Goal: Information Seeking & Learning: Find contact information

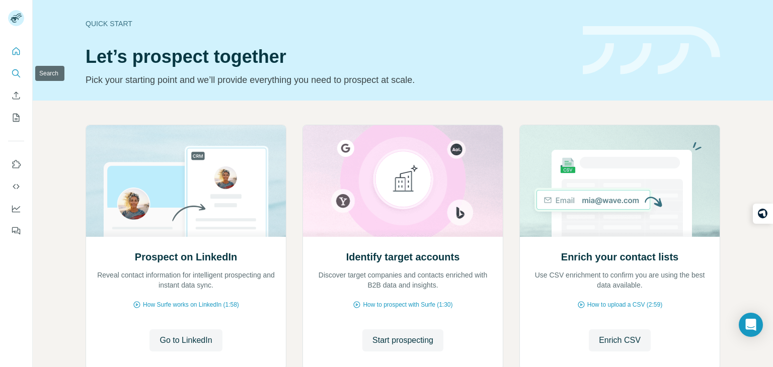
click at [24, 68] on button "Search" at bounding box center [16, 73] width 16 height 18
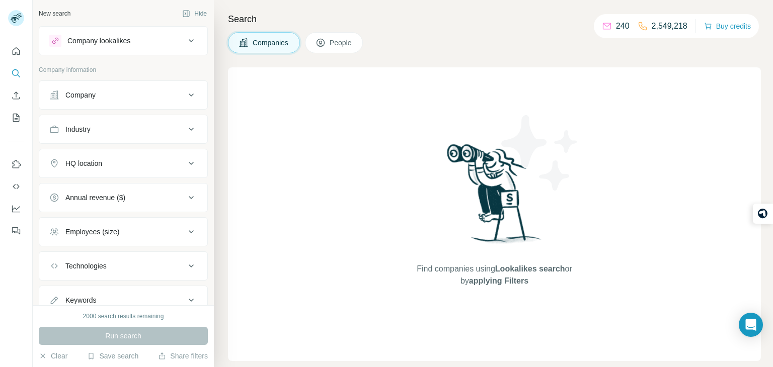
click at [274, 42] on span "Companies" at bounding box center [271, 43] width 37 height 10
click at [179, 94] on div "Company" at bounding box center [117, 95] width 136 height 10
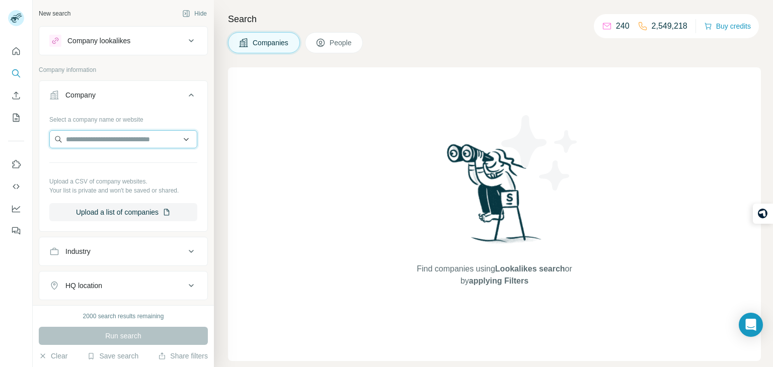
click at [142, 137] on input "text" at bounding box center [123, 139] width 148 height 18
paste input "**********"
type input "*"
click at [100, 143] on input "text" at bounding box center [123, 139] width 148 height 18
paste input "**********"
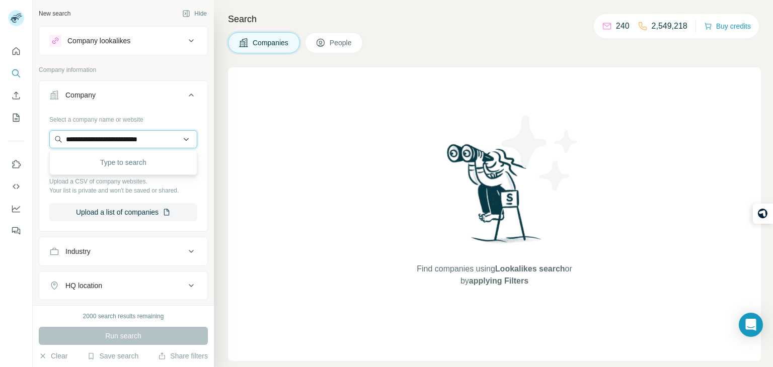
type input "**********"
click at [146, 159] on div "No results" at bounding box center [123, 163] width 143 height 20
click at [153, 142] on input "text" at bounding box center [123, 139] width 148 height 18
paste input "**********"
type input "**********"
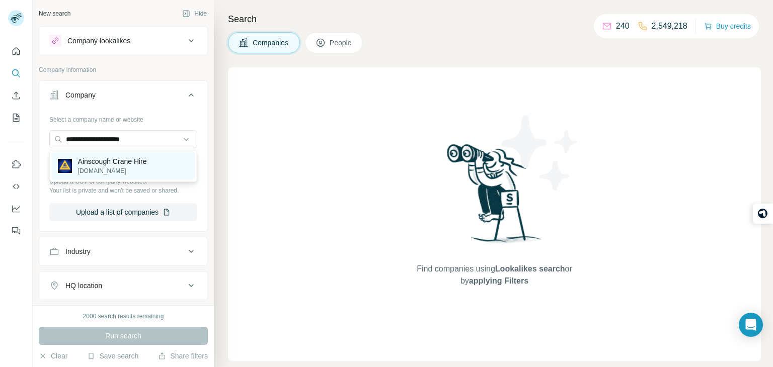
click at [129, 174] on p "[DOMAIN_NAME]" at bounding box center [112, 171] width 69 height 9
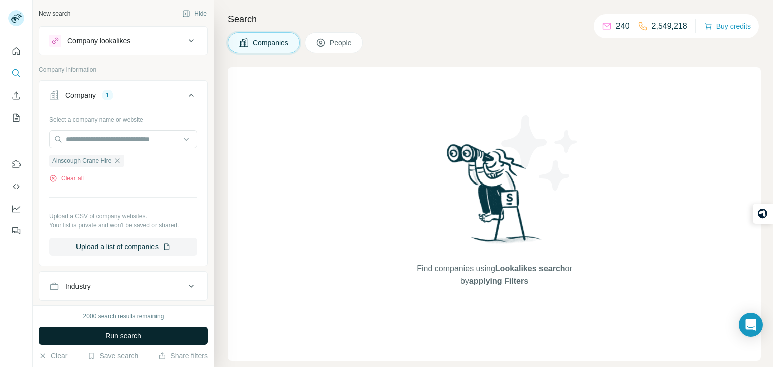
click at [134, 335] on span "Run search" at bounding box center [123, 336] width 36 height 10
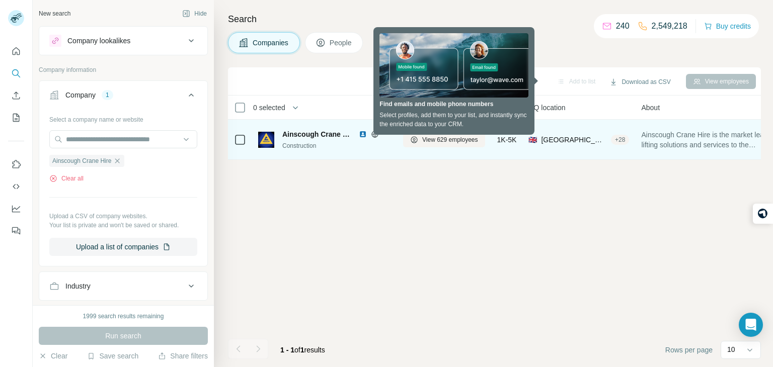
click at [336, 133] on span "Ainscough Crane Hire" at bounding box center [317, 134] width 71 height 10
click at [442, 143] on span "View 629 employees" at bounding box center [450, 139] width 56 height 9
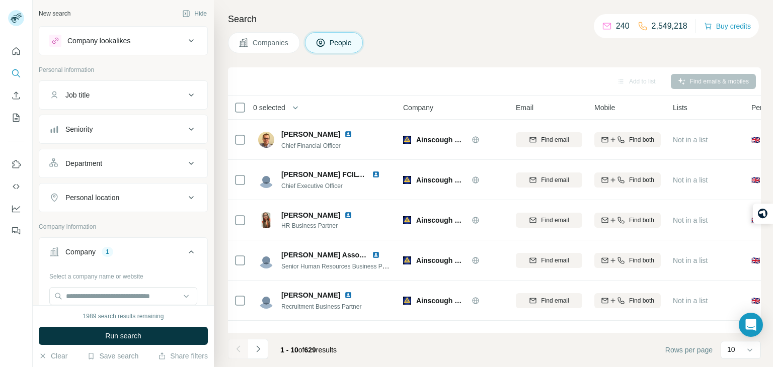
click at [701, 119] on th "Lists" at bounding box center [706, 108] width 79 height 24
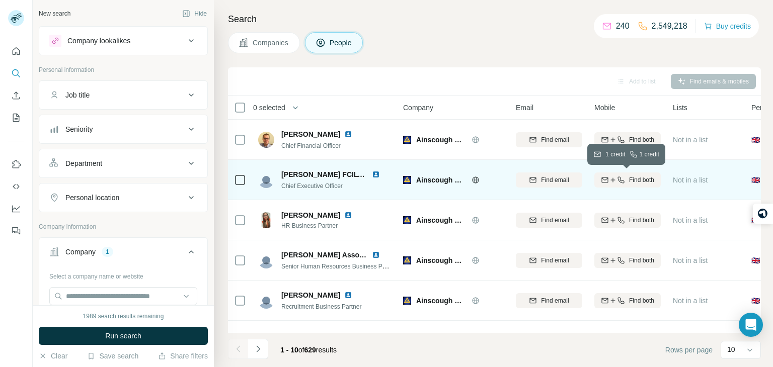
click at [629, 179] on span "Find both" at bounding box center [641, 180] width 25 height 9
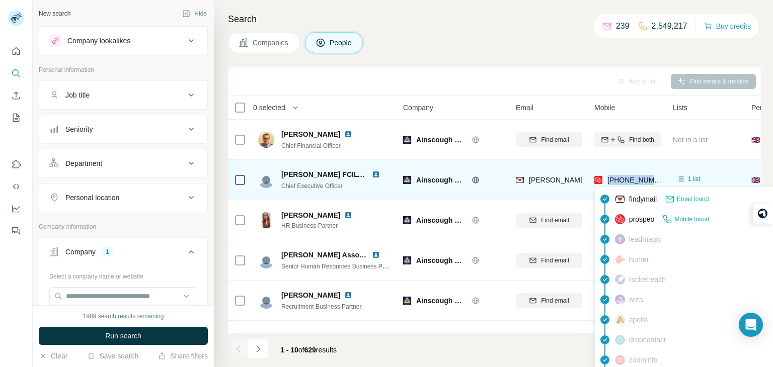
drag, startPoint x: 609, startPoint y: 180, endPoint x: 656, endPoint y: 181, distance: 46.8
click at [656, 181] on span "[PHONE_NUMBER]" at bounding box center [638, 180] width 63 height 8
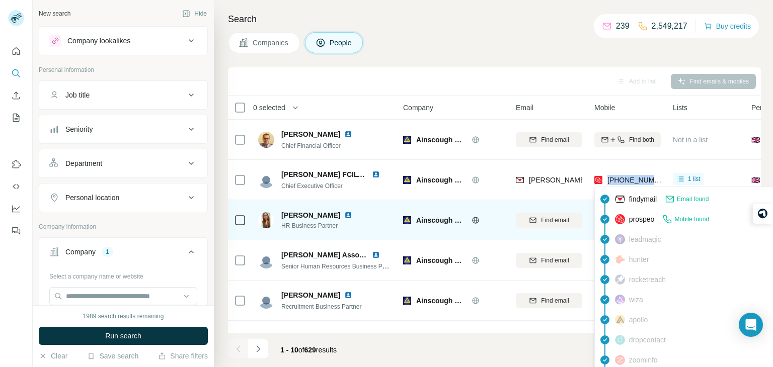
copy span "[PHONE_NUMBER]"
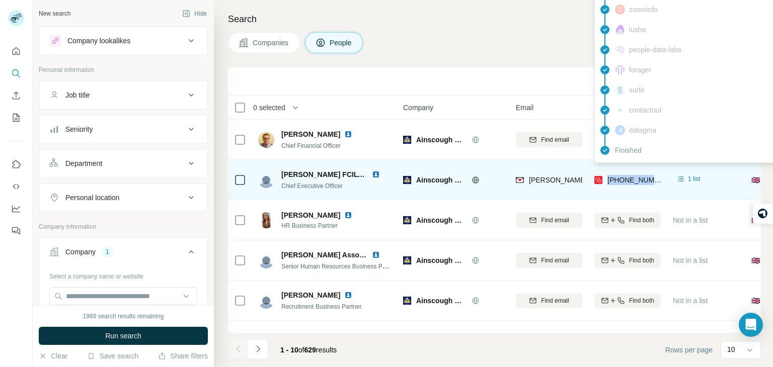
click at [636, 181] on span "[PHONE_NUMBER]" at bounding box center [638, 180] width 63 height 8
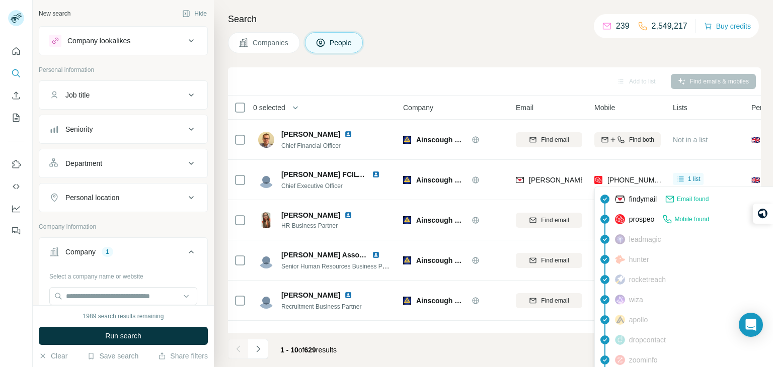
click at [687, 219] on span "Mobile found" at bounding box center [691, 219] width 35 height 9
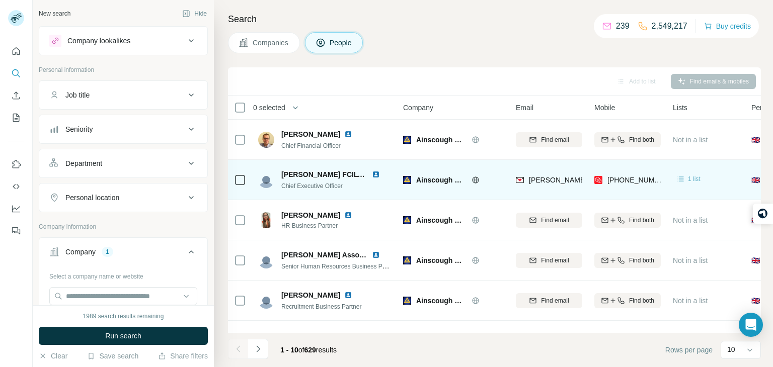
click at [681, 177] on icon at bounding box center [681, 179] width 6 height 5
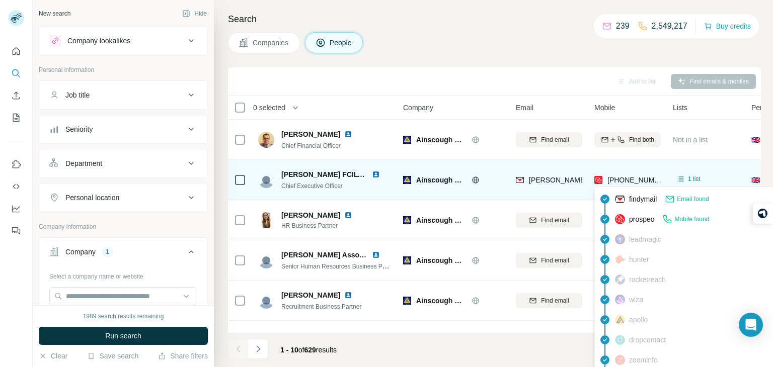
click at [607, 183] on span "[PHONE_NUMBER]" at bounding box center [638, 180] width 63 height 8
click at [603, 181] on div "[PHONE_NUMBER]" at bounding box center [628, 180] width 68 height 10
click at [616, 177] on span "[PHONE_NUMBER]" at bounding box center [638, 180] width 63 height 8
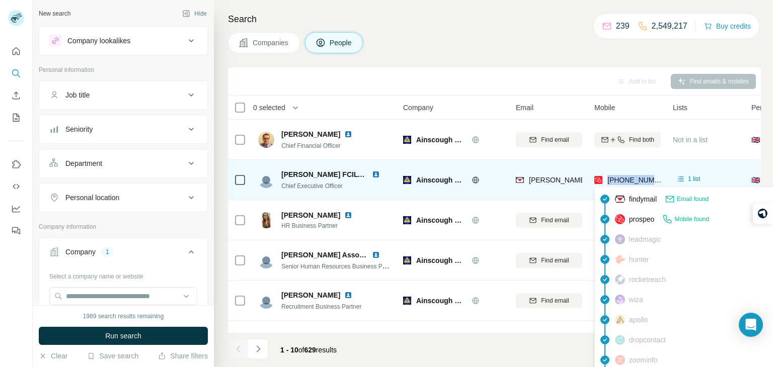
click at [616, 177] on span "[PHONE_NUMBER]" at bounding box center [638, 180] width 63 height 8
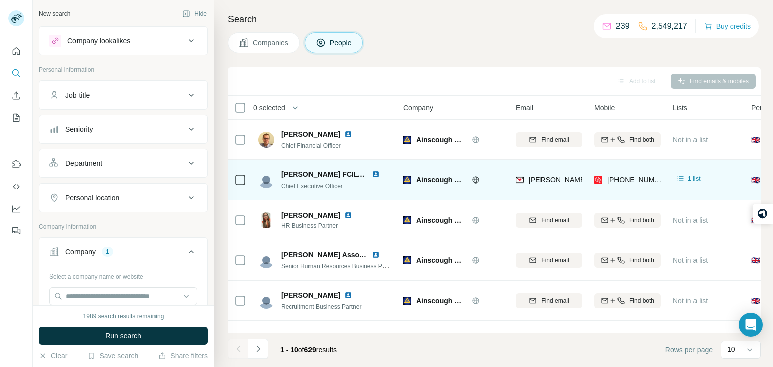
click at [687, 170] on div "1 list" at bounding box center [706, 180] width 66 height 28
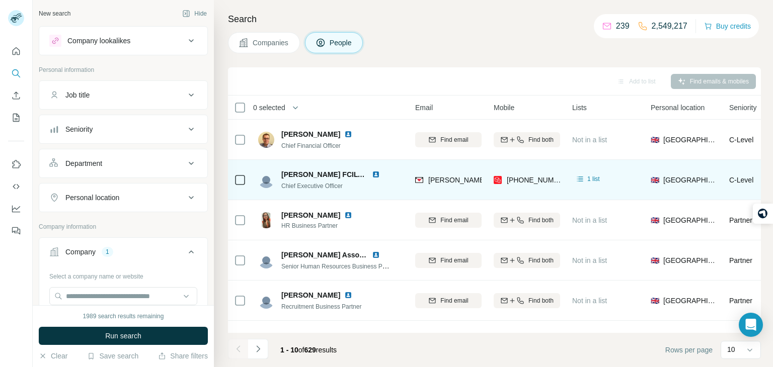
scroll to position [0, 81]
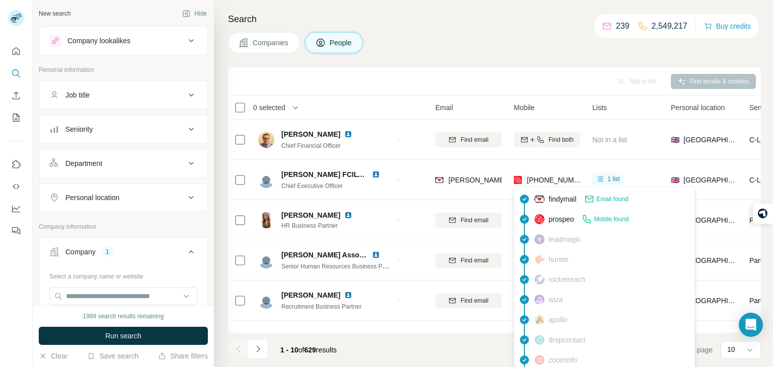
click at [558, 220] on span "prospeo" at bounding box center [562, 219] width 26 height 10
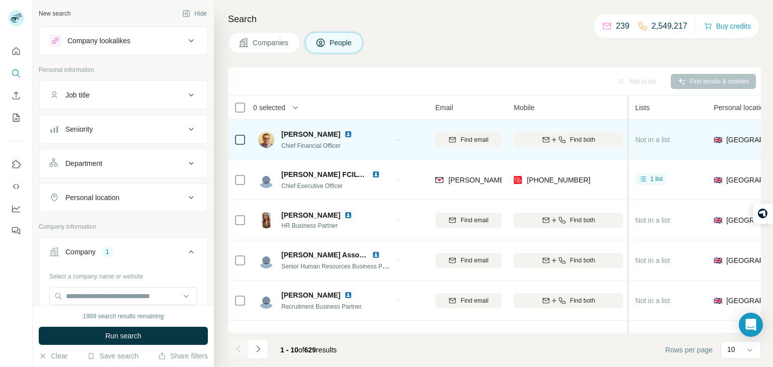
drag, startPoint x: 584, startPoint y: 165, endPoint x: 635, endPoint y: 156, distance: 51.6
click at [635, 156] on table "0 selected People Company Email Mobile Lists Personal location Seniority Depart…" at bounding box center [601, 309] width 908 height 427
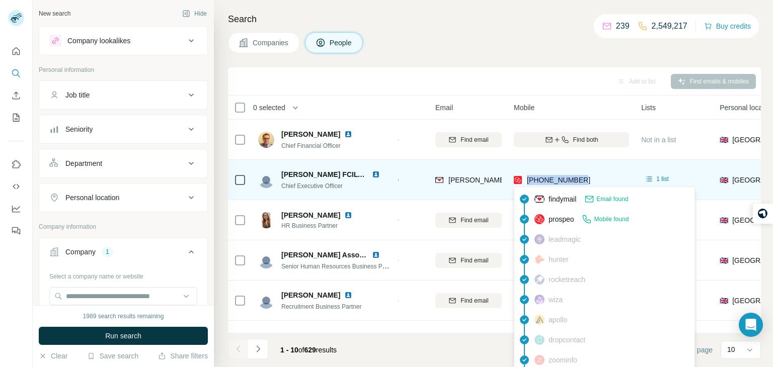
drag, startPoint x: 586, startPoint y: 178, endPoint x: 527, endPoint y: 175, distance: 59.4
click at [527, 175] on div "[PHONE_NUMBER]" at bounding box center [571, 180] width 115 height 28
copy span "[PHONE_NUMBER]"
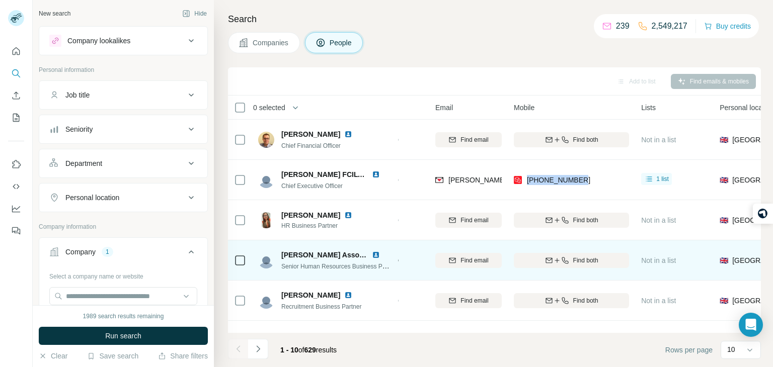
click at [374, 255] on img at bounding box center [376, 255] width 8 height 8
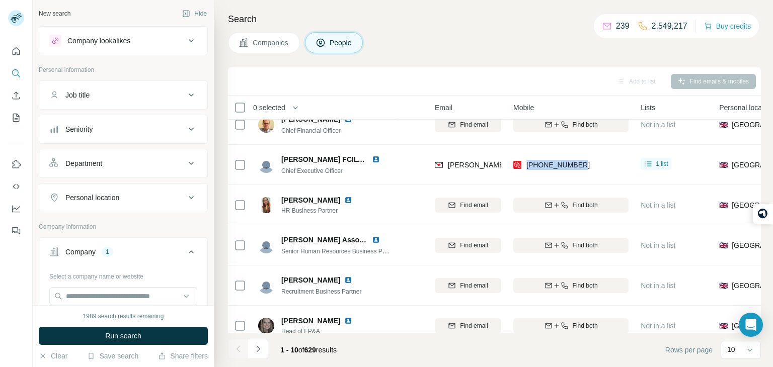
scroll to position [0, 81]
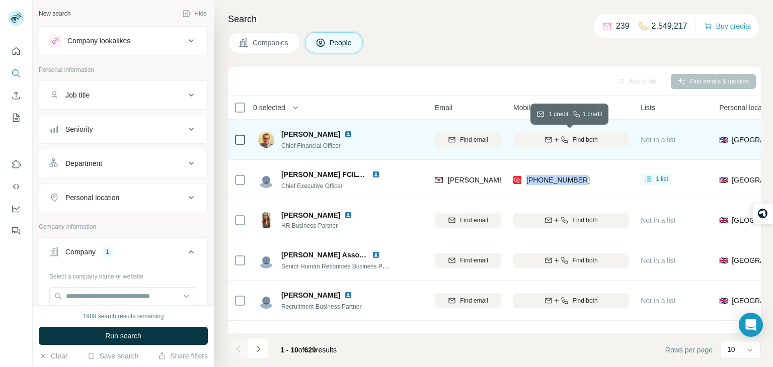
click at [583, 143] on span "Find both" at bounding box center [585, 139] width 25 height 9
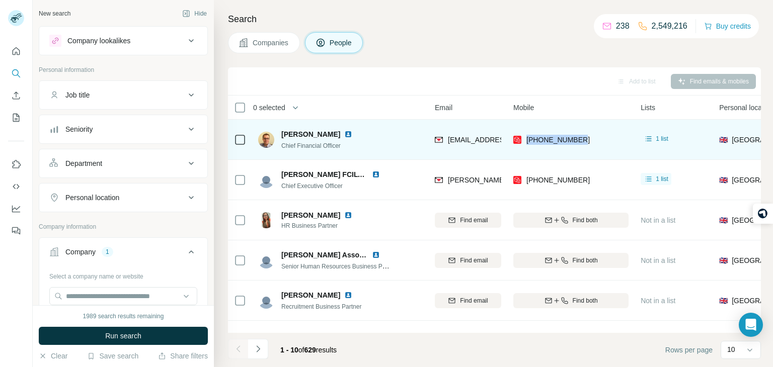
drag, startPoint x: 586, startPoint y: 137, endPoint x: 525, endPoint y: 133, distance: 61.0
click at [525, 133] on div "[PHONE_NUMBER]" at bounding box center [570, 140] width 115 height 28
copy span "[PHONE_NUMBER]"
click at [344, 131] on img at bounding box center [348, 134] width 8 height 8
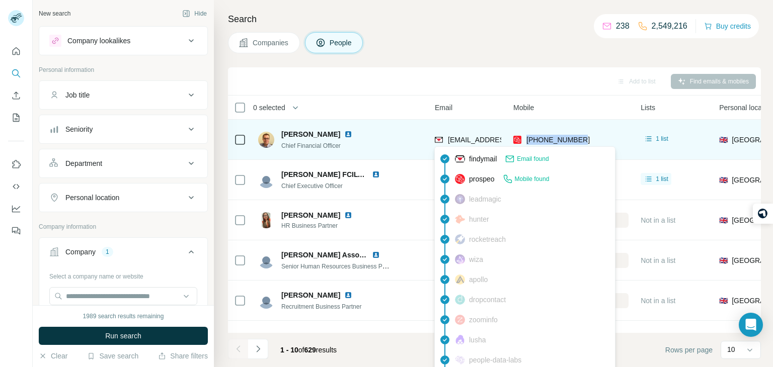
click at [460, 141] on span "[EMAIL_ADDRESS][DOMAIN_NAME]" at bounding box center [507, 140] width 119 height 8
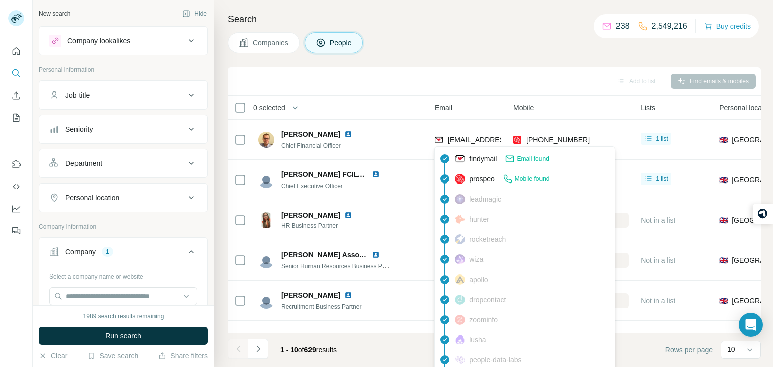
click at [504, 112] on th "Email" at bounding box center [468, 108] width 79 height 24
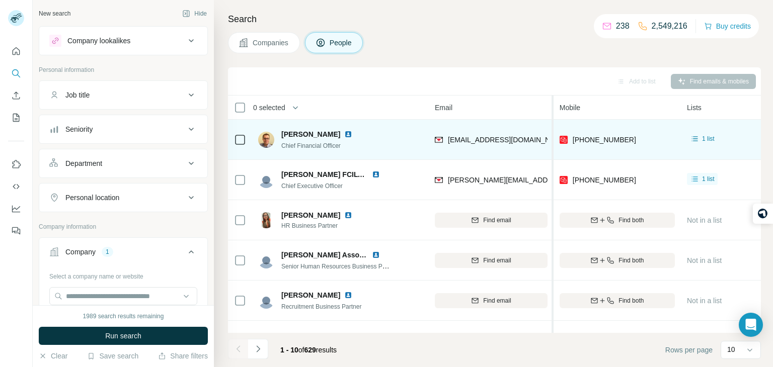
drag, startPoint x: 505, startPoint y: 152, endPoint x: 555, endPoint y: 155, distance: 49.9
click at [555, 155] on table "0 selected People Company Email Mobile Lists Personal location Seniority Depart…" at bounding box center [627, 309] width 961 height 427
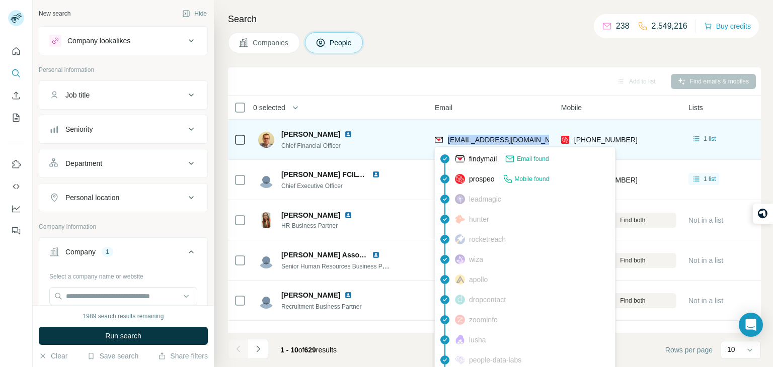
drag, startPoint x: 541, startPoint y: 137, endPoint x: 446, endPoint y: 138, distance: 94.6
click at [446, 138] on div "[EMAIL_ADDRESS][DOMAIN_NAME]" at bounding box center [492, 140] width 114 height 28
copy span "[EMAIL_ADDRESS][DOMAIN_NAME]"
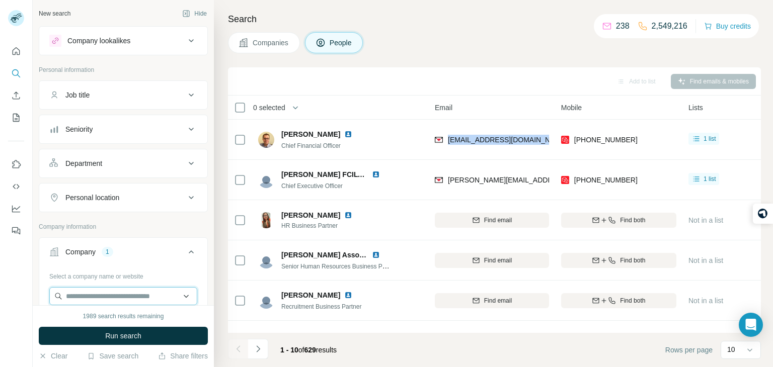
click at [116, 296] on input "text" at bounding box center [123, 296] width 148 height 18
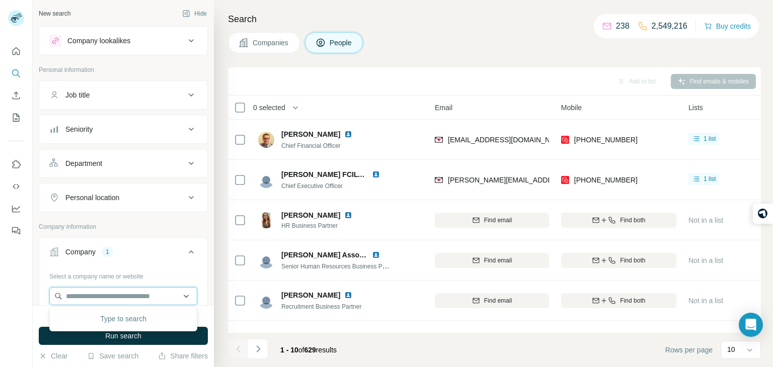
paste input "**********"
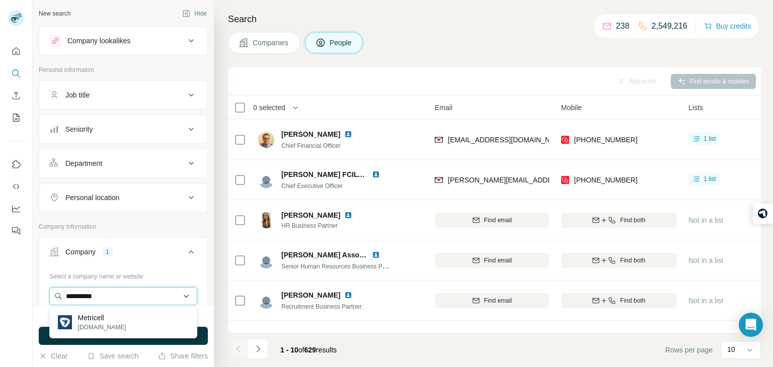
type input "*********"
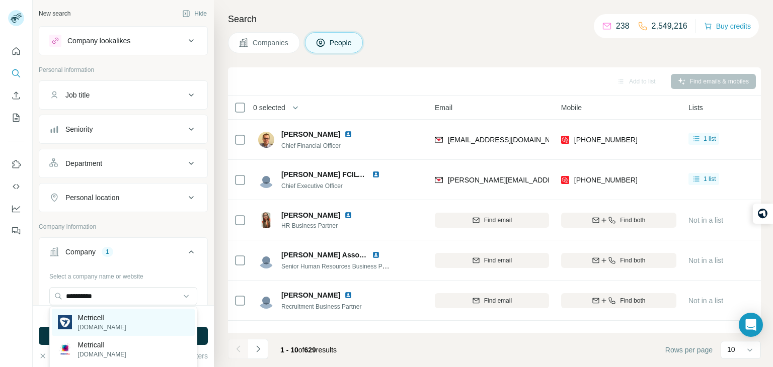
click at [94, 326] on p "[DOMAIN_NAME]" at bounding box center [102, 327] width 48 height 9
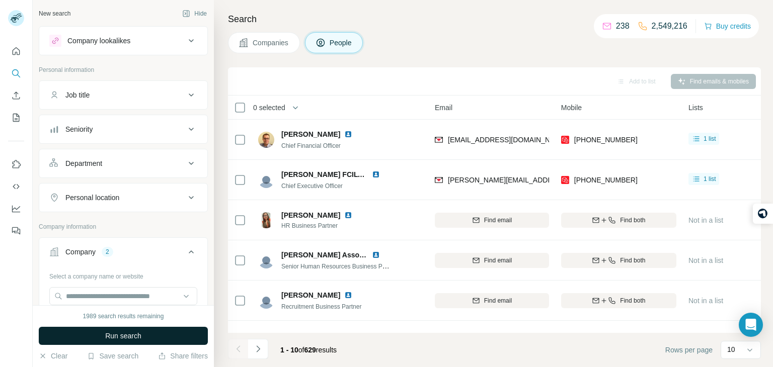
click at [105, 333] on span "Run search" at bounding box center [123, 336] width 36 height 10
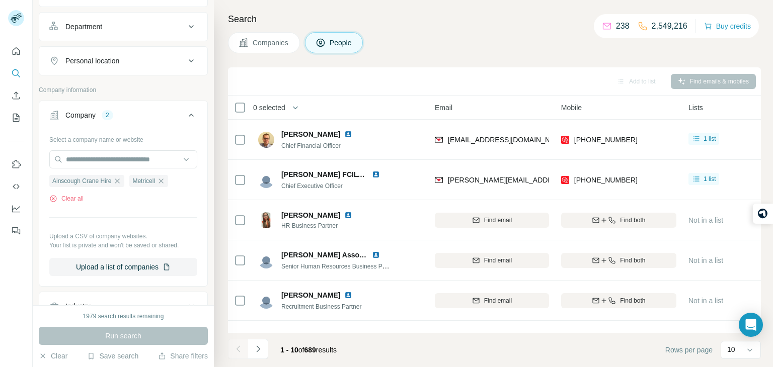
scroll to position [138, 0]
click at [120, 178] on icon "button" at bounding box center [117, 179] width 5 height 5
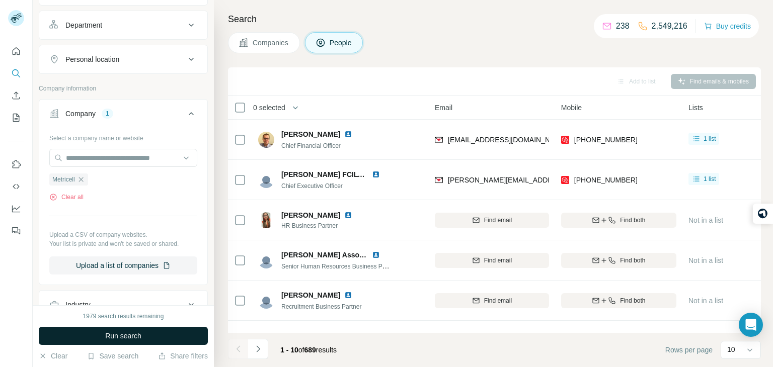
click at [168, 338] on button "Run search" at bounding box center [123, 336] width 169 height 18
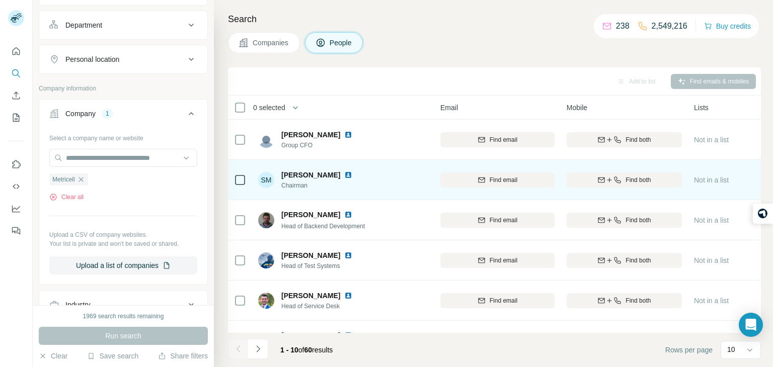
scroll to position [4, 74]
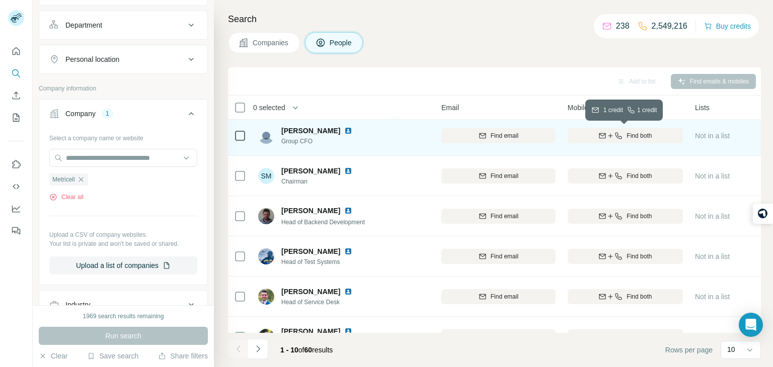
click at [624, 129] on button "Find both" at bounding box center [625, 135] width 115 height 15
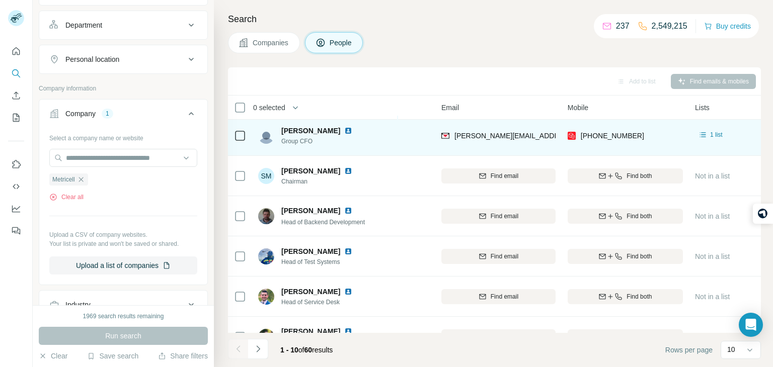
click at [344, 132] on img at bounding box center [348, 131] width 8 height 8
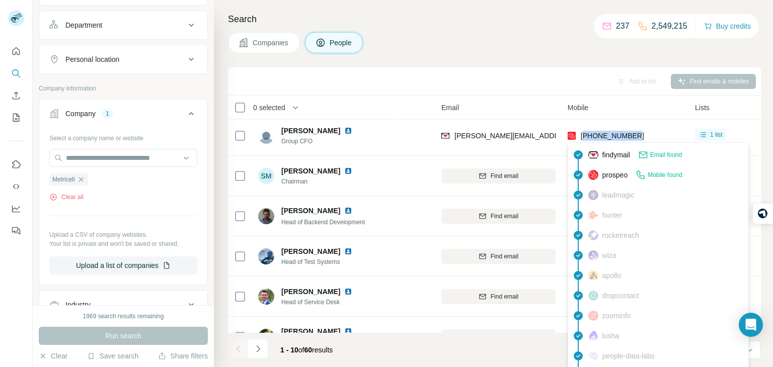
drag, startPoint x: 636, startPoint y: 136, endPoint x: 583, endPoint y: 137, distance: 52.9
click at [583, 137] on span "[PHONE_NUMBER]" at bounding box center [612, 136] width 63 height 8
copy span "447413456343"
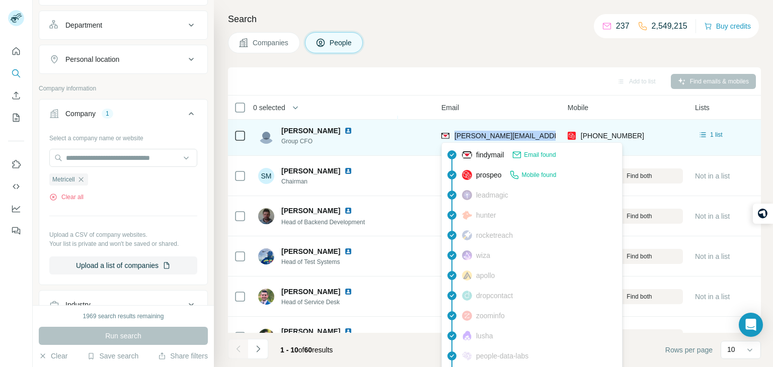
drag, startPoint x: 551, startPoint y: 137, endPoint x: 454, endPoint y: 134, distance: 97.2
click at [454, 134] on div "[PERSON_NAME][EMAIL_ADDRESS][PERSON_NAME][DOMAIN_NAME]" at bounding box center [498, 136] width 114 height 28
copy span "[PERSON_NAME][EMAIL_ADDRESS][PERSON_NAME][DOMAIN_NAME]"
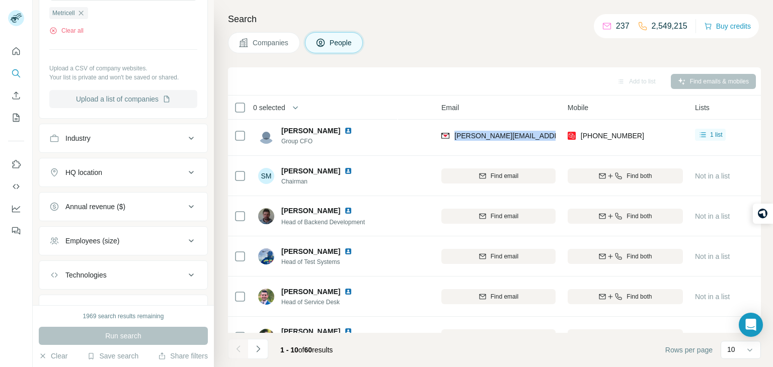
scroll to position [349, 0]
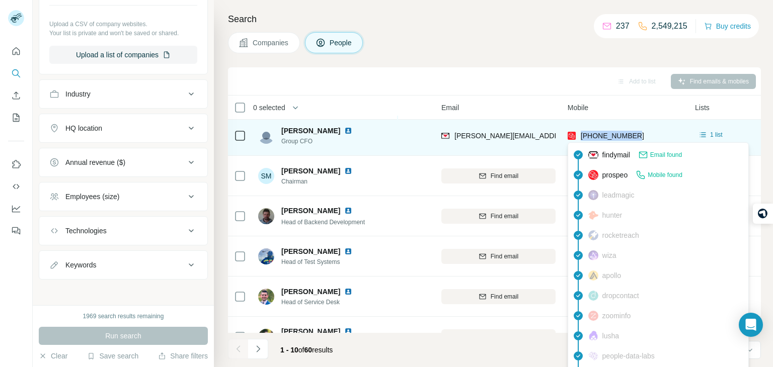
drag, startPoint x: 636, startPoint y: 136, endPoint x: 579, endPoint y: 135, distance: 57.4
click at [579, 135] on div "[PHONE_NUMBER]" at bounding box center [606, 136] width 77 height 10
copy span "[PHONE_NUMBER]"
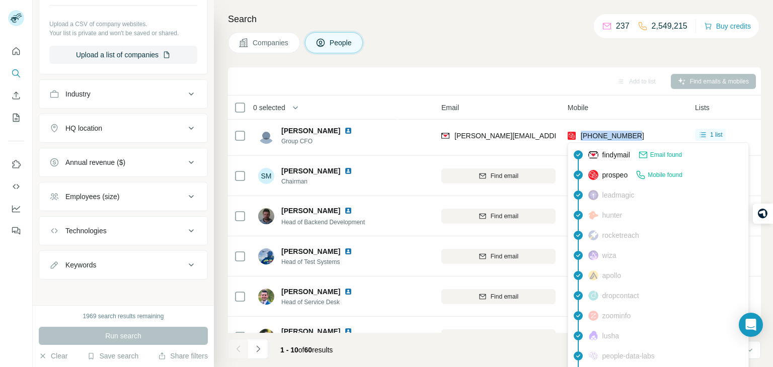
click at [492, 102] on div "Email" at bounding box center [498, 108] width 114 height 12
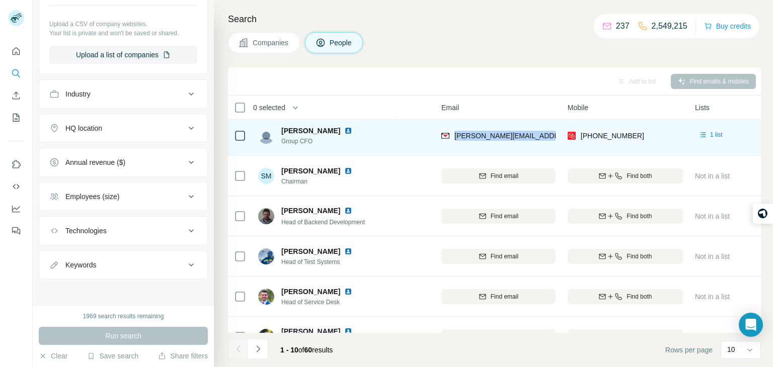
drag, startPoint x: 552, startPoint y: 133, endPoint x: 455, endPoint y: 129, distance: 96.7
click at [455, 129] on div "[PERSON_NAME][EMAIL_ADDRESS][PERSON_NAME][DOMAIN_NAME]" at bounding box center [498, 136] width 114 height 28
copy span "[PERSON_NAME][EMAIL_ADDRESS][PERSON_NAME][DOMAIN_NAME]"
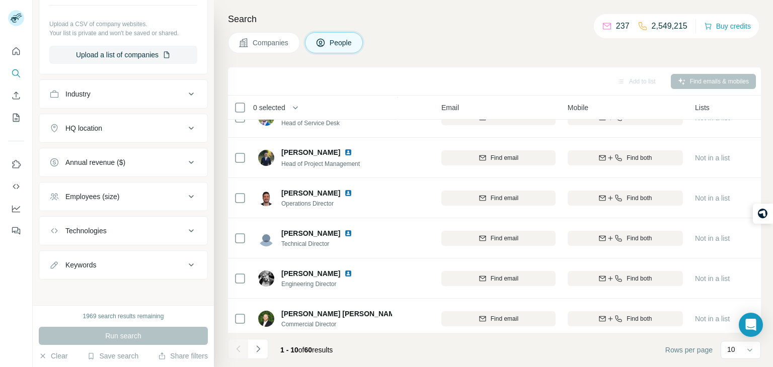
scroll to position [189, 74]
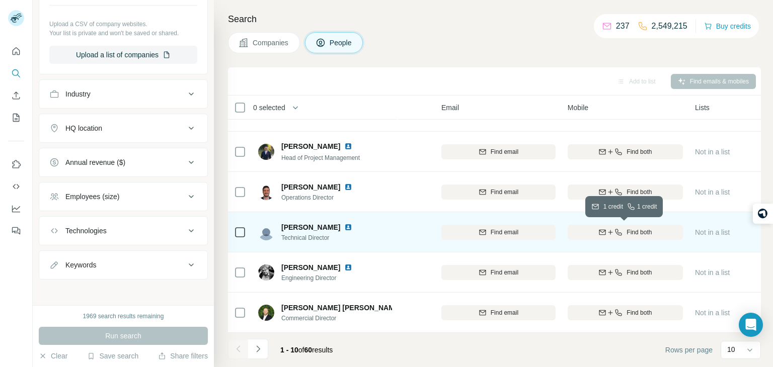
click at [591, 233] on div "Find both" at bounding box center [625, 232] width 115 height 9
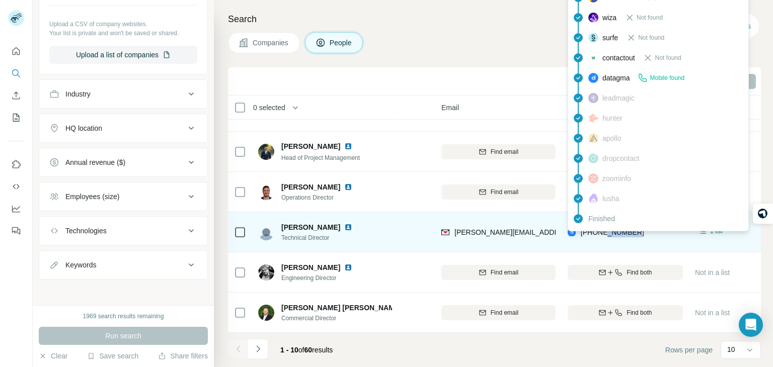
drag, startPoint x: 642, startPoint y: 235, endPoint x: 606, endPoint y: 232, distance: 35.9
click at [606, 232] on div "[PHONE_NUMBER]" at bounding box center [625, 232] width 115 height 28
click at [617, 232] on span "[PHONE_NUMBER]" at bounding box center [612, 233] width 63 height 8
drag, startPoint x: 637, startPoint y: 233, endPoint x: 578, endPoint y: 237, distance: 59.0
click at [578, 237] on div "[PHONE_NUMBER]" at bounding box center [625, 232] width 115 height 28
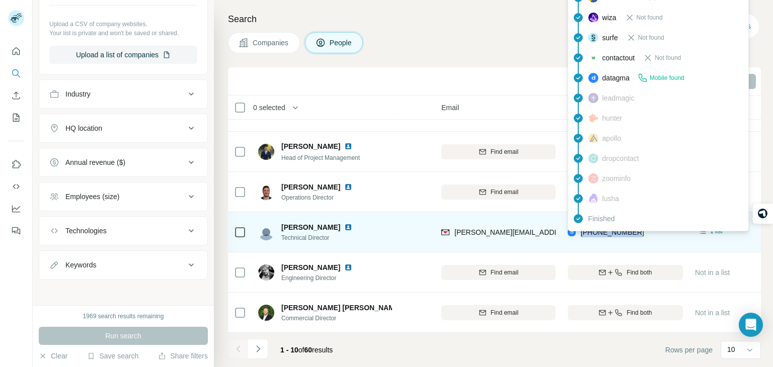
copy span "[PHONE_NUMBER]"
